Goal: Information Seeking & Learning: Learn about a topic

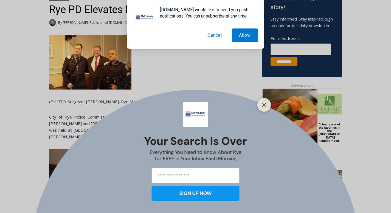
scroll to position [199, 0]
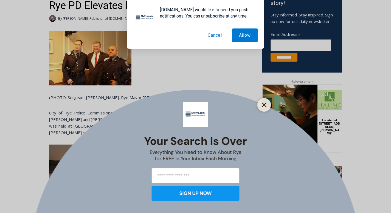
click at [266, 103] on button "Close" at bounding box center [264, 105] width 8 height 8
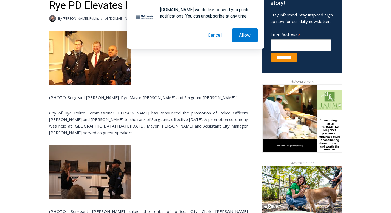
click at [75, 86] on img at bounding box center [90, 58] width 82 height 55
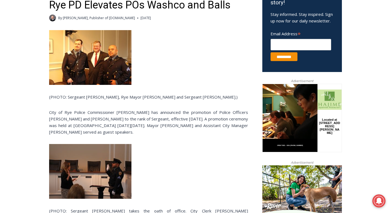
scroll to position [128, 0]
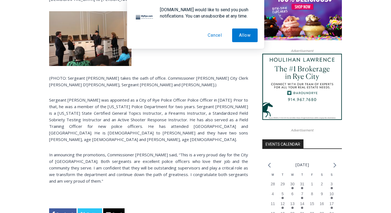
scroll to position [477, 0]
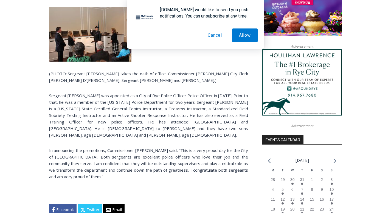
click at [216, 34] on button "Cancel" at bounding box center [215, 36] width 28 height 14
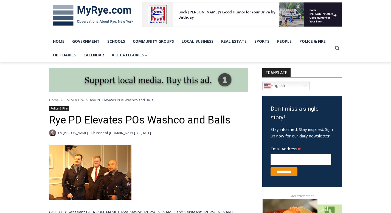
scroll to position [0, 0]
